Goal: Information Seeking & Learning: Learn about a topic

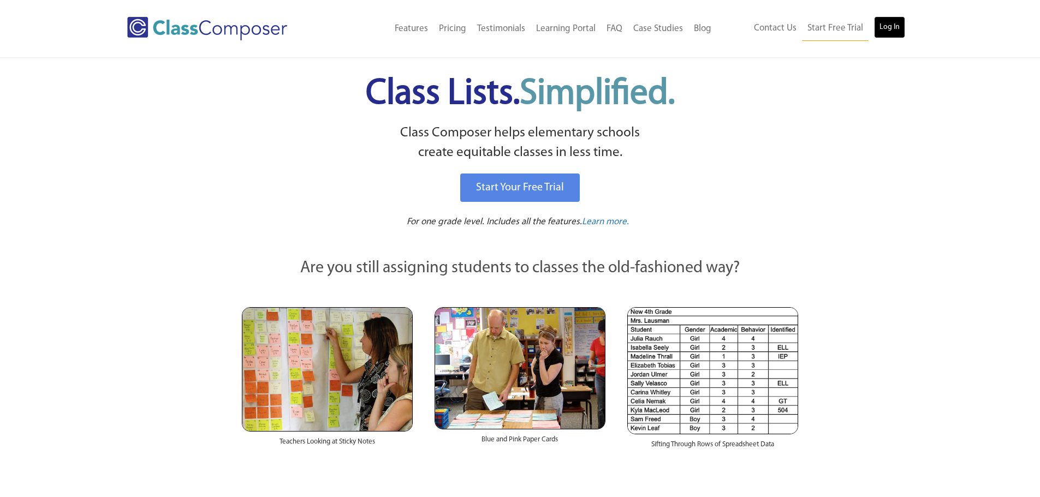
click at [899, 24] on link "Log In" at bounding box center [889, 27] width 31 height 22
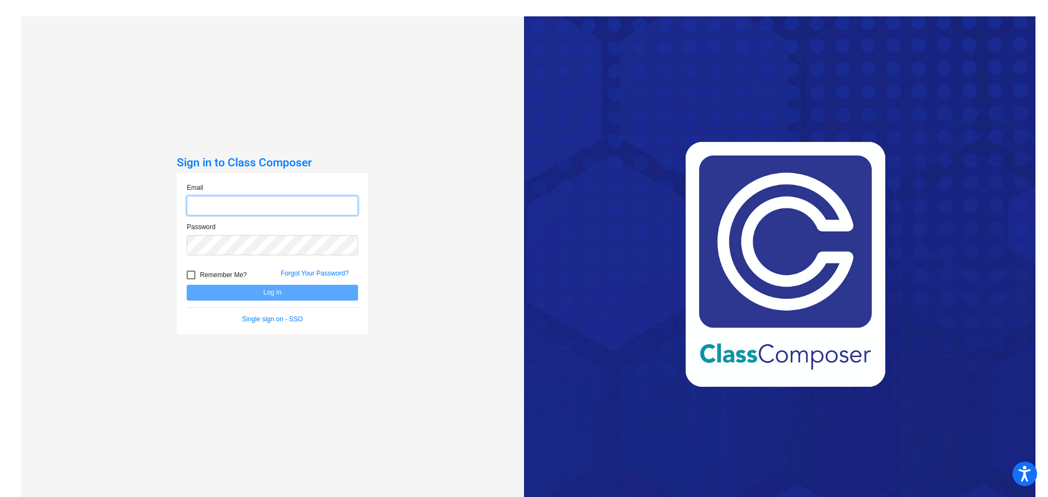
type input "[EMAIL_ADDRESS][DOMAIN_NAME]"
click at [261, 294] on button "Log In" at bounding box center [272, 293] width 171 height 16
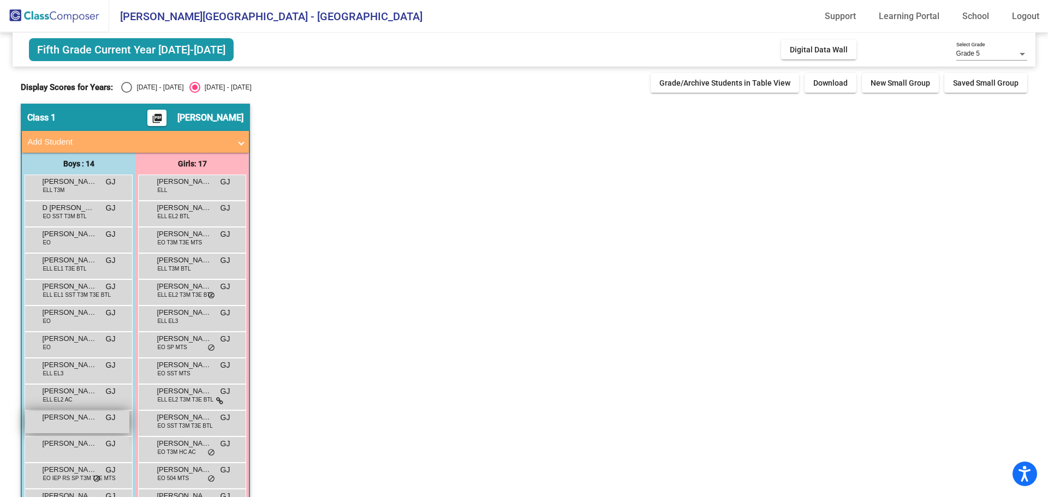
scroll to position [55, 0]
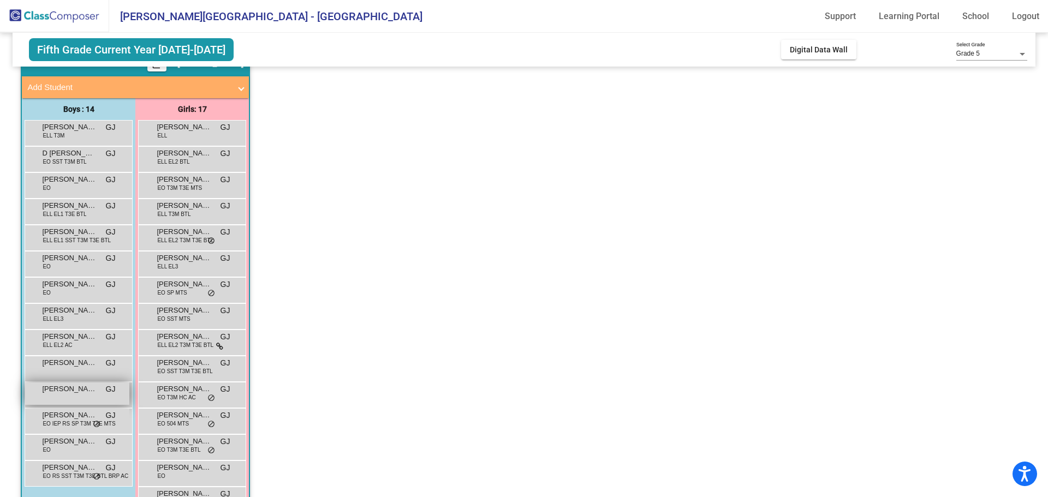
click at [70, 399] on div "Mario Trevino GJ lock do_not_disturb_alt" at bounding box center [77, 394] width 104 height 22
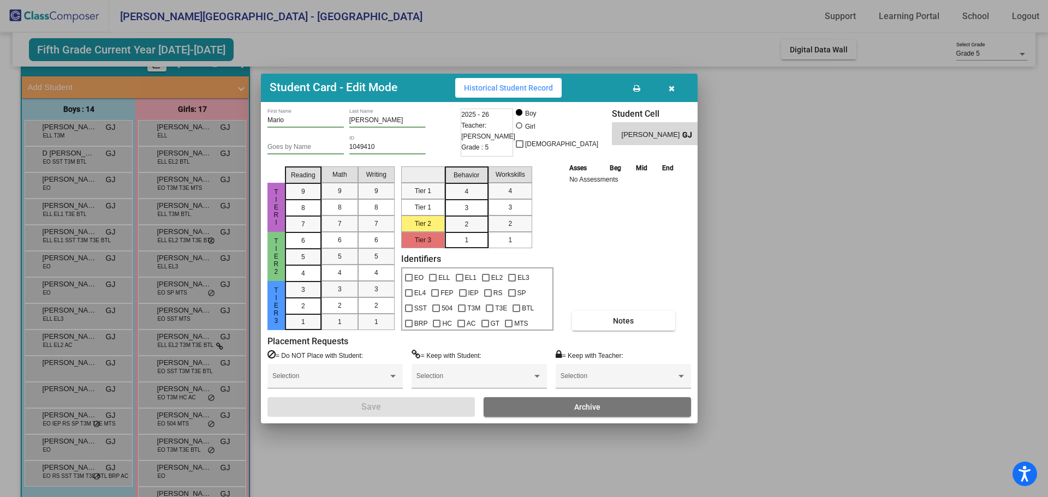
click at [499, 87] on span "Historical Student Record" at bounding box center [508, 88] width 89 height 9
click at [674, 85] on icon "button" at bounding box center [672, 89] width 6 height 8
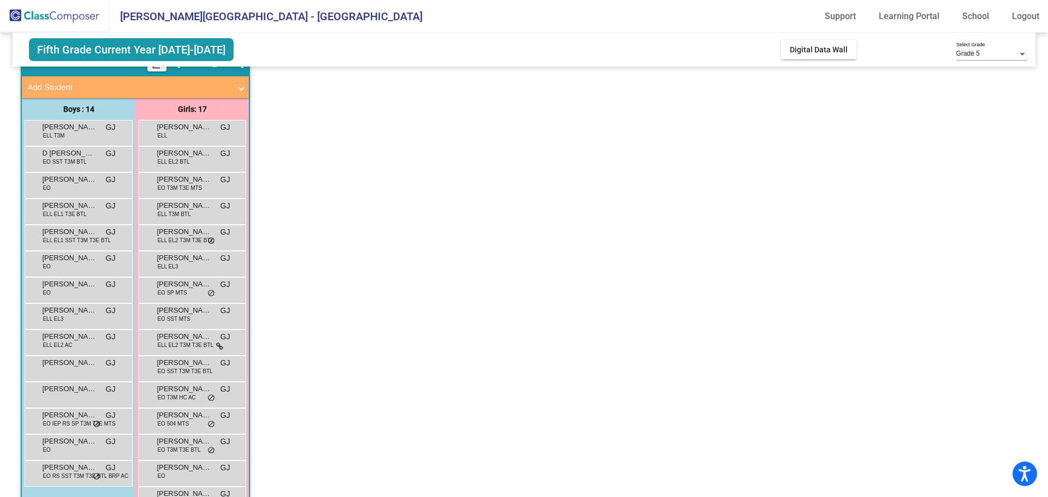
click at [700, 185] on app-classroom "Class 1 picture_as_pdf Gurpreet Jhutty Add Student First Name Last Name Student…" at bounding box center [524, 316] width 1006 height 534
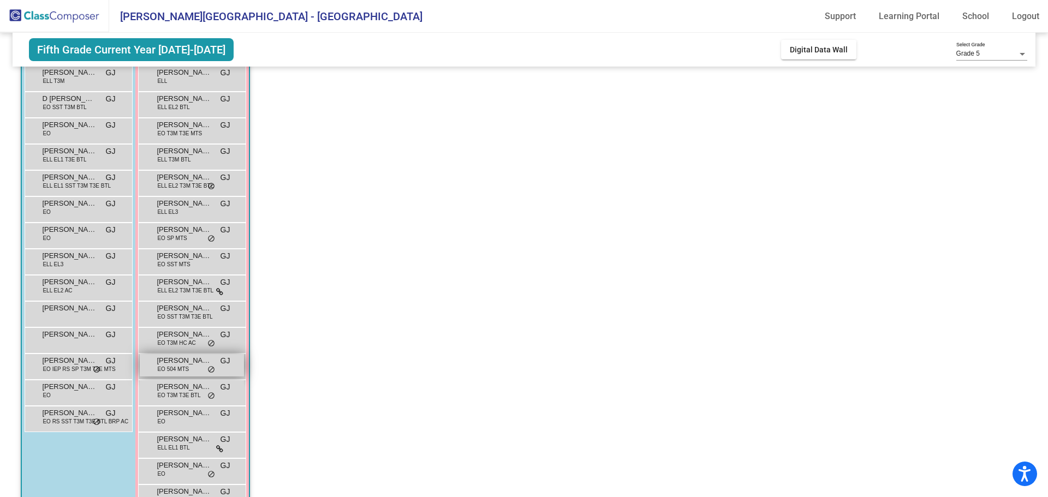
click at [194, 370] on div "Kadence Osuna EO 504 MTS GJ lock do_not_disturb_alt" at bounding box center [192, 365] width 104 height 22
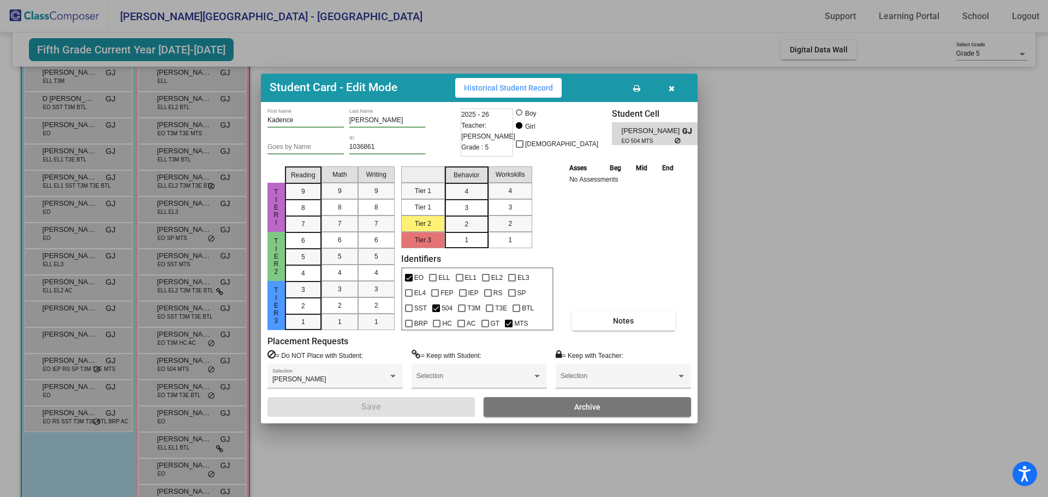
click at [488, 90] on span "Historical Student Record" at bounding box center [508, 88] width 89 height 9
click at [736, 164] on div at bounding box center [524, 248] width 1048 height 497
